Goal: Information Seeking & Learning: Learn about a topic

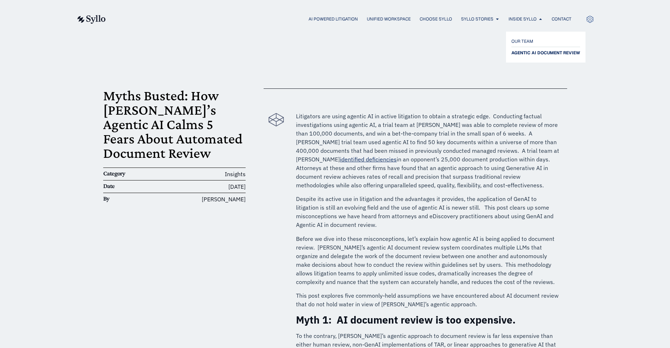
click at [521, 52] on span "AGENTIC AI DOCUMENT REVIEW" at bounding box center [546, 53] width 69 height 9
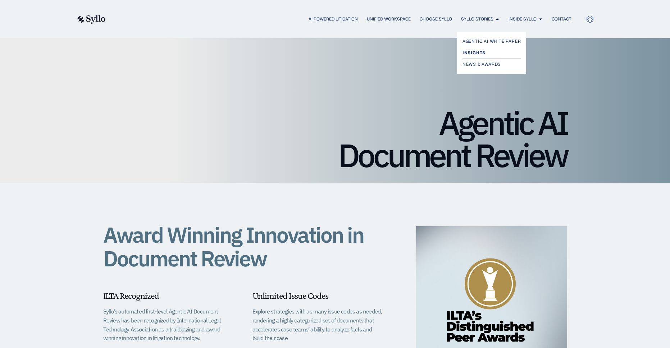
click at [481, 55] on span "Insights" at bounding box center [474, 53] width 23 height 9
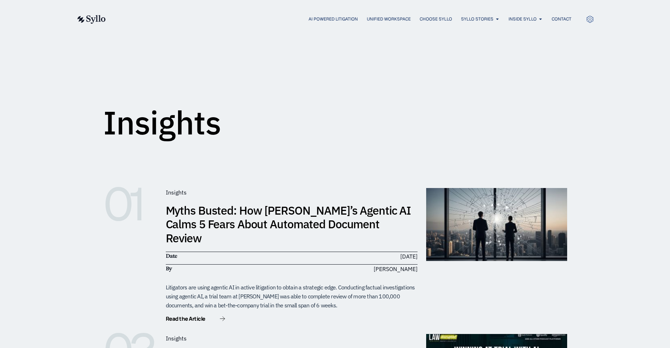
drag, startPoint x: 206, startPoint y: 227, endPoint x: 245, endPoint y: 223, distance: 39.7
click at [245, 223] on link "Myths Busted: How [PERSON_NAME]’s Agentic AI Calms 5 Fears About Automated Docu…" at bounding box center [288, 224] width 245 height 43
